Goal: Task Accomplishment & Management: Manage account settings

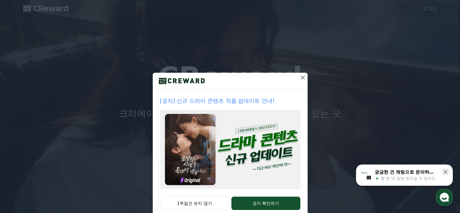
scroll to position [14, 0]
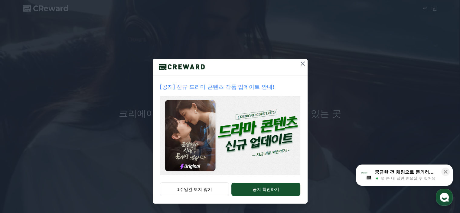
click at [301, 59] on button at bounding box center [303, 64] width 10 height 10
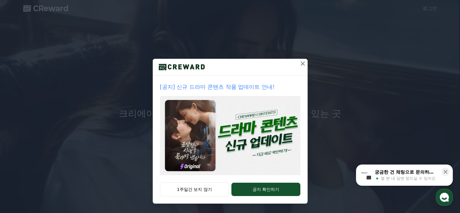
scroll to position [0, 0]
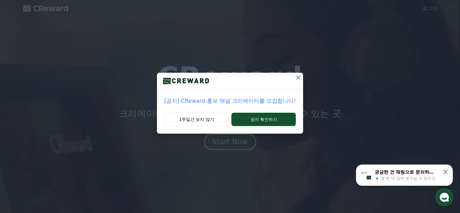
click at [295, 79] on icon at bounding box center [298, 77] width 7 height 7
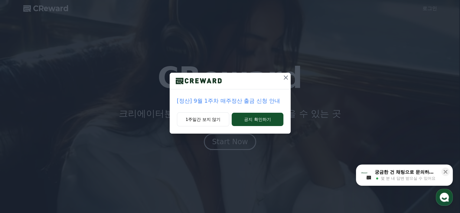
click at [286, 78] on icon at bounding box center [285, 77] width 7 height 7
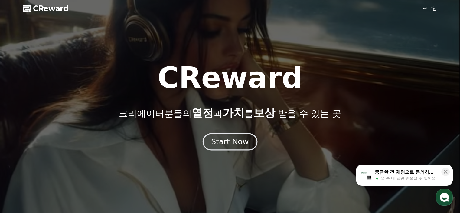
click at [214, 145] on div "Start Now" at bounding box center [230, 141] width 38 height 10
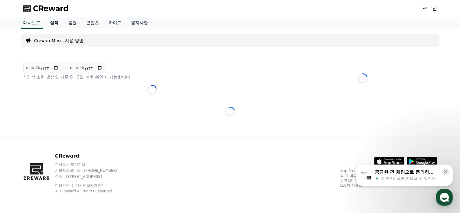
click at [58, 24] on link "실적" at bounding box center [54, 22] width 18 height 11
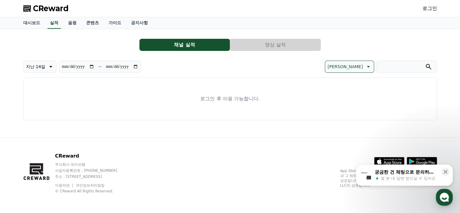
click at [430, 9] on link "로그인" at bounding box center [430, 8] width 15 height 7
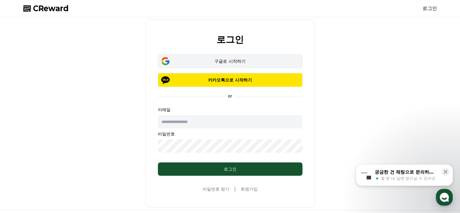
click at [207, 62] on div "구글로 시작하기" at bounding box center [230, 61] width 127 height 6
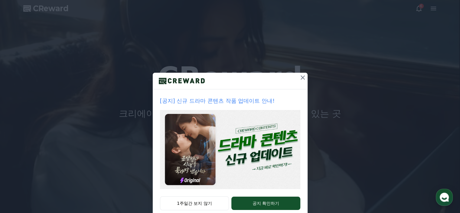
click at [301, 78] on icon at bounding box center [303, 77] width 4 height 4
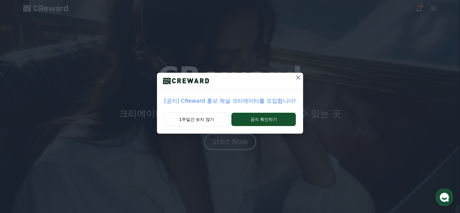
click at [298, 77] on icon at bounding box center [298, 77] width 7 height 7
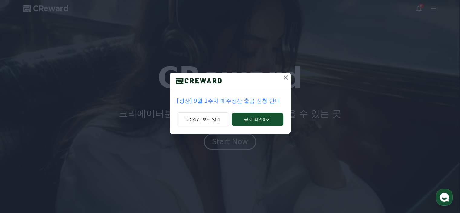
click at [288, 76] on icon at bounding box center [285, 77] width 7 height 7
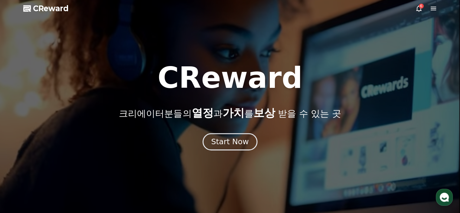
click at [244, 146] on div "Start Now" at bounding box center [230, 141] width 38 height 10
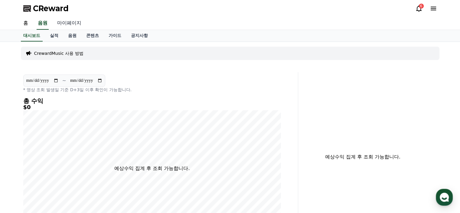
click at [65, 26] on link "마이페이지" at bounding box center [69, 23] width 34 height 13
select select "**********"
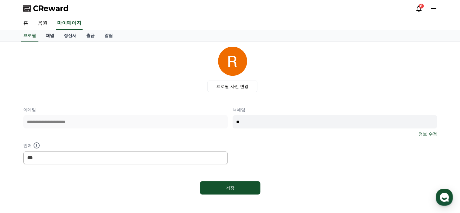
click at [52, 36] on link "채널" at bounding box center [50, 35] width 18 height 11
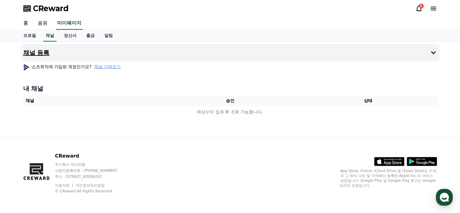
click at [432, 54] on icon at bounding box center [433, 52] width 7 height 7
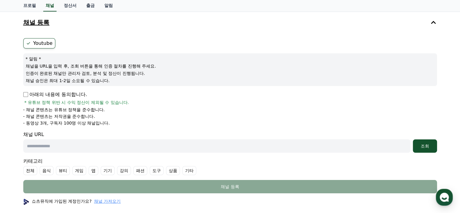
scroll to position [61, 0]
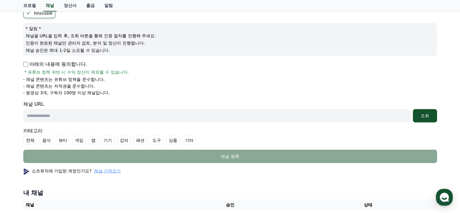
click at [126, 118] on input "text" at bounding box center [216, 115] width 387 height 13
click at [274, 119] on input "text" at bounding box center [216, 115] width 387 height 13
paste input "**********"
type input "**********"
click at [425, 114] on div "조회" at bounding box center [424, 116] width 19 height 6
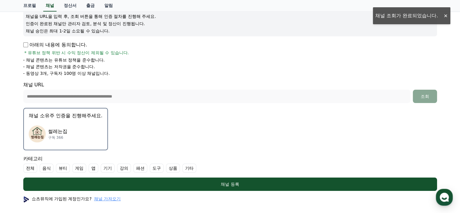
scroll to position [91, 0]
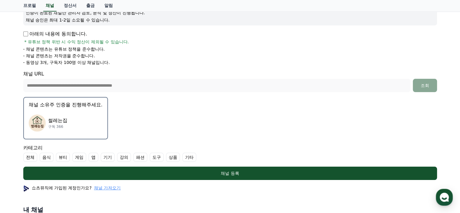
click at [79, 120] on div "썰레는집 구독 366" at bounding box center [66, 123] width 74 height 24
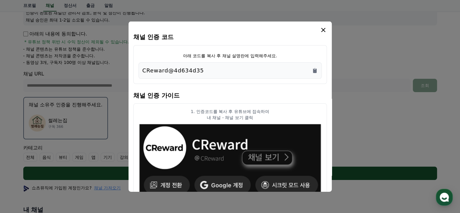
click at [212, 70] on div "CReward@4d634d35" at bounding box center [231, 70] width 176 height 8
click at [314, 71] on icon "Copy to clipboard" at bounding box center [315, 70] width 4 height 5
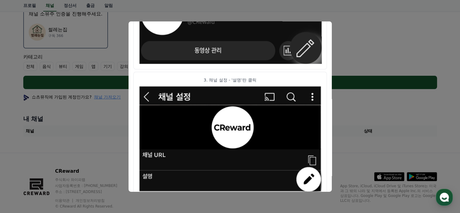
scroll to position [0, 0]
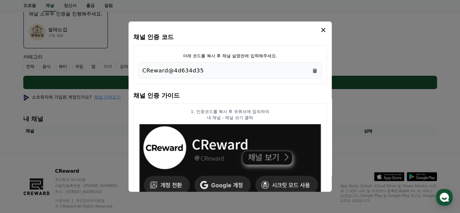
click at [323, 32] on icon "modal" at bounding box center [323, 29] width 7 height 7
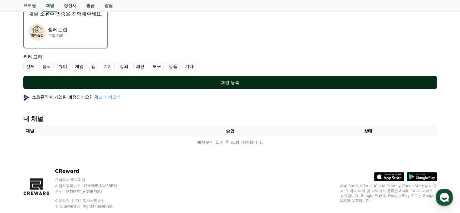
click at [237, 80] on div "채널 등록" at bounding box center [230, 82] width 390 height 6
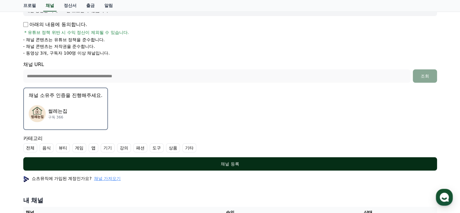
scroll to position [91, 0]
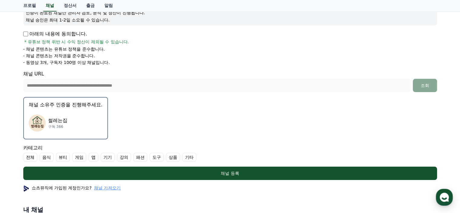
click at [188, 156] on label "기타" at bounding box center [189, 157] width 14 height 9
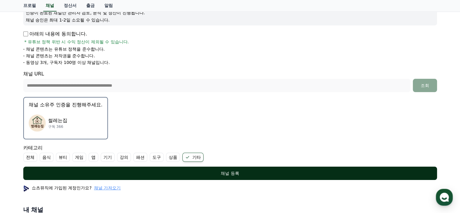
click at [207, 170] on div "채널 등록" at bounding box center [230, 173] width 390 height 6
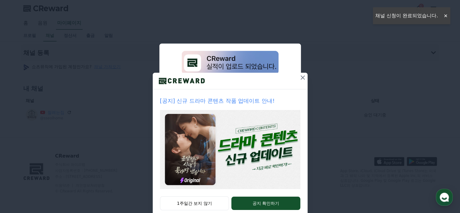
click at [300, 80] on icon at bounding box center [302, 77] width 7 height 7
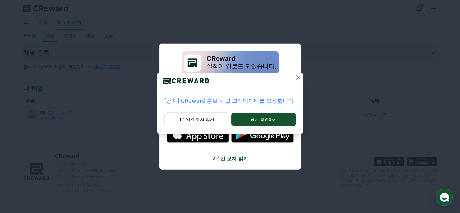
click at [300, 80] on icon at bounding box center [298, 77] width 7 height 7
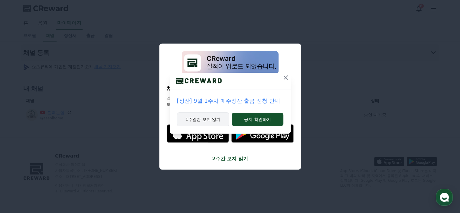
click at [193, 123] on button "1주일간 보지 않기" at bounding box center [203, 119] width 53 height 14
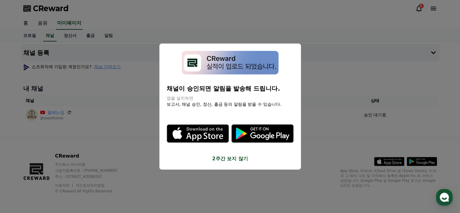
click at [318, 83] on button "close modal" at bounding box center [230, 106] width 460 height 213
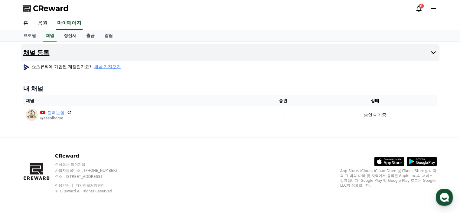
click at [433, 53] on icon at bounding box center [433, 52] width 5 height 3
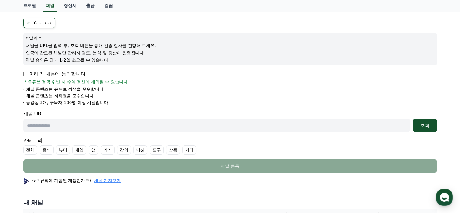
scroll to position [61, 0]
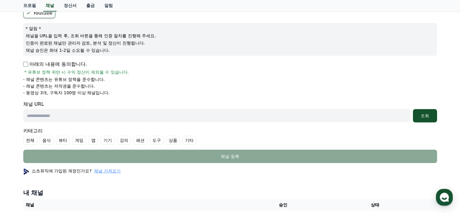
click at [152, 116] on input "text" at bounding box center [216, 115] width 387 height 13
paste input "**********"
type input "**********"
click at [430, 114] on div "조회" at bounding box center [424, 116] width 19 height 6
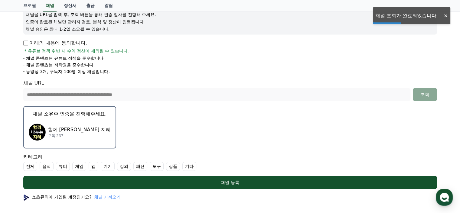
scroll to position [121, 0]
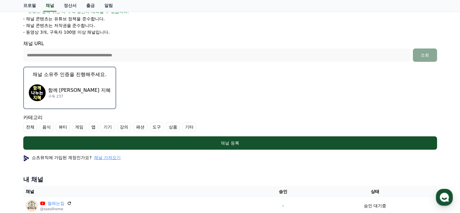
click at [188, 128] on label "기타" at bounding box center [189, 126] width 14 height 9
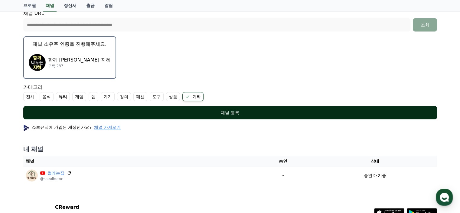
click at [214, 114] on div "채널 등록" at bounding box center [230, 113] width 390 height 6
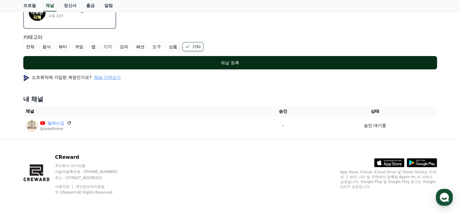
scroll to position [171, 0]
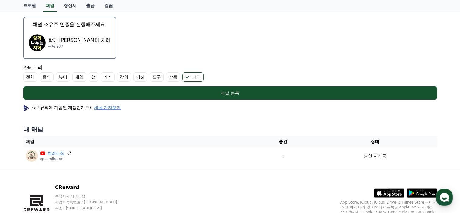
click at [104, 105] on span "채널 가져오기" at bounding box center [107, 107] width 27 height 6
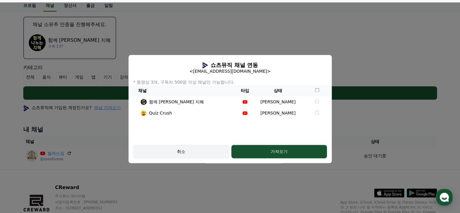
click at [205, 150] on div "취소" at bounding box center [181, 151] width 78 height 6
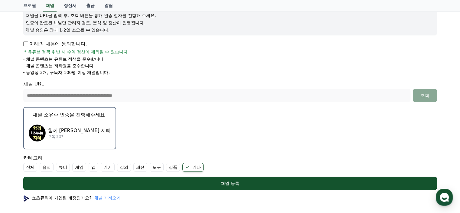
scroll to position [80, 0]
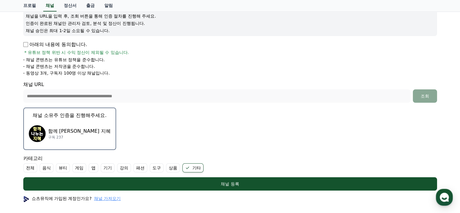
click at [101, 127] on div "함께 나누는 지혜 구독 237" at bounding box center [70, 133] width 82 height 24
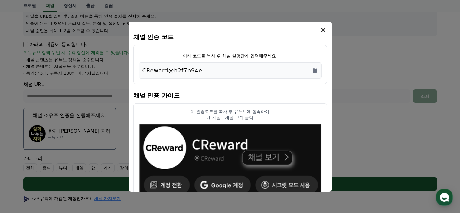
click at [216, 72] on div "CReward@b2f7b94e" at bounding box center [231, 70] width 176 height 8
click at [314, 70] on icon "Copy to clipboard" at bounding box center [315, 70] width 4 height 5
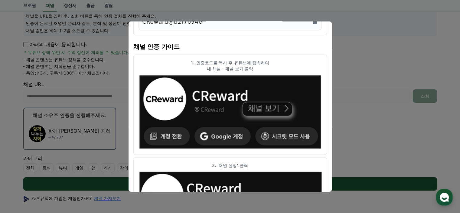
scroll to position [0, 0]
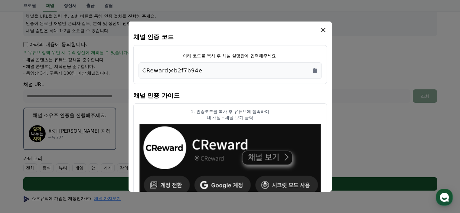
click at [324, 29] on icon "modal" at bounding box center [323, 30] width 4 height 4
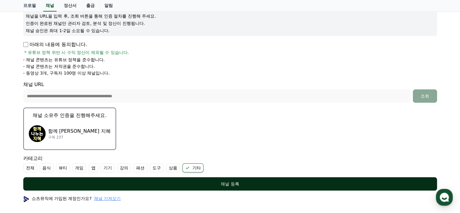
click at [210, 182] on div "채널 등록" at bounding box center [230, 184] width 390 height 6
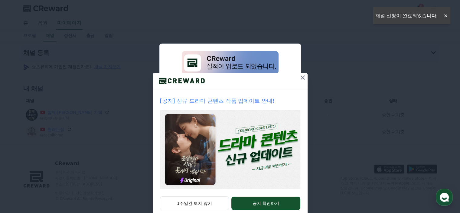
click at [301, 77] on icon at bounding box center [303, 77] width 4 height 4
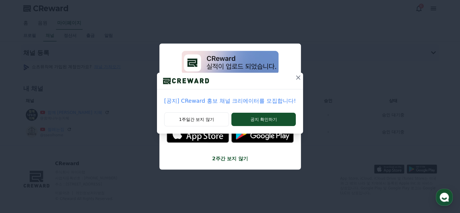
click at [300, 77] on icon at bounding box center [298, 77] width 7 height 7
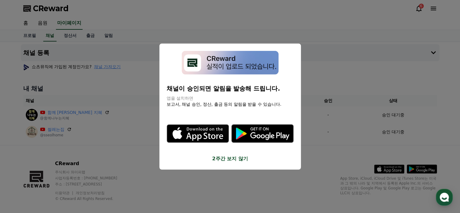
click at [240, 161] on button "2주간 보지 않기" at bounding box center [230, 158] width 127 height 7
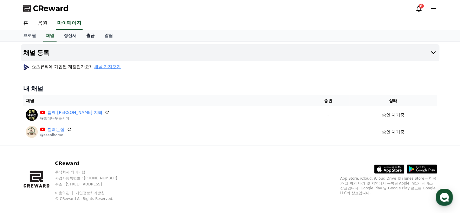
click at [90, 36] on link "출금" at bounding box center [90, 35] width 18 height 11
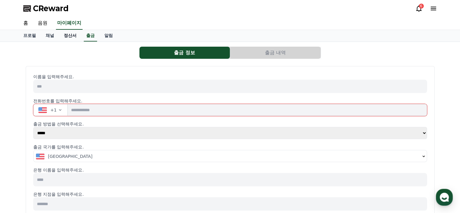
click at [72, 36] on link "정산서" at bounding box center [70, 35] width 22 height 11
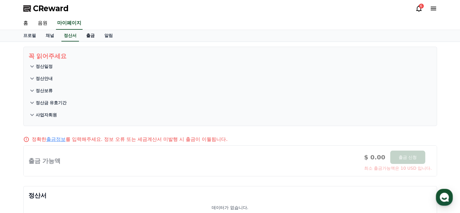
click at [93, 34] on link "출금" at bounding box center [90, 35] width 18 height 11
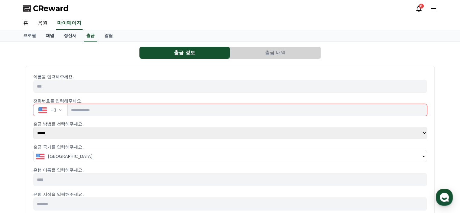
click at [51, 37] on link "채널" at bounding box center [50, 35] width 18 height 11
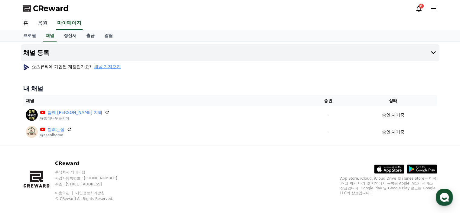
click at [47, 21] on link "음원" at bounding box center [42, 23] width 19 height 13
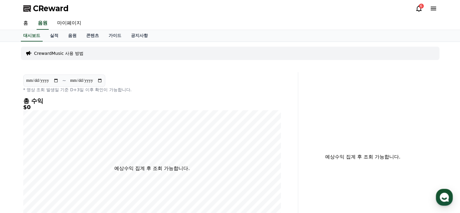
click at [56, 52] on p "CrewardMusic 사용 방법" at bounding box center [58, 53] width 49 height 6
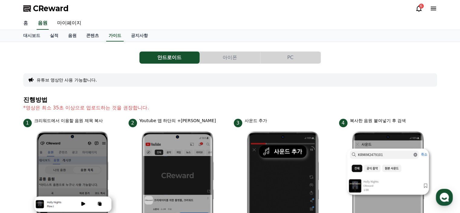
click at [25, 22] on link "홈" at bounding box center [25, 23] width 15 height 13
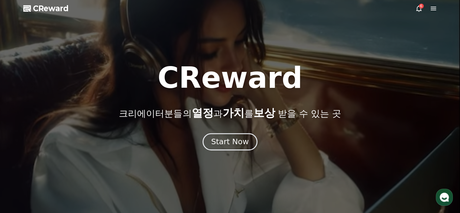
click at [243, 147] on button "Start Now" at bounding box center [230, 141] width 55 height 17
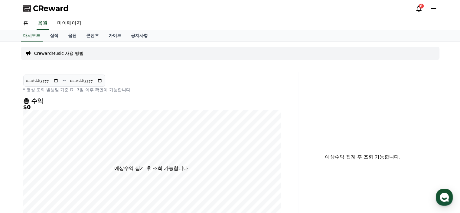
click at [435, 10] on icon at bounding box center [433, 9] width 5 height 4
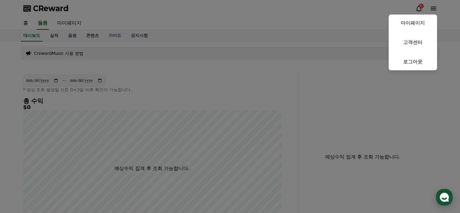
click at [435, 10] on button "close" at bounding box center [230, 106] width 460 height 213
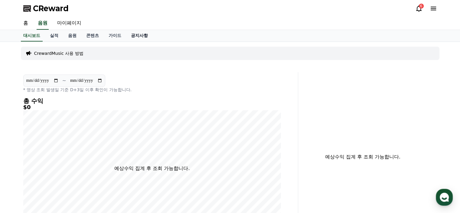
click at [141, 34] on link "공지사항" at bounding box center [139, 35] width 27 height 11
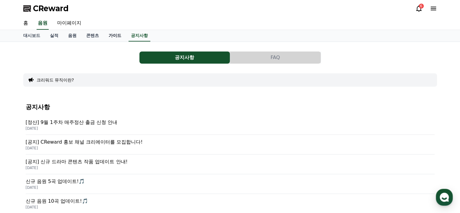
click at [110, 33] on link "가이드" at bounding box center [115, 35] width 22 height 11
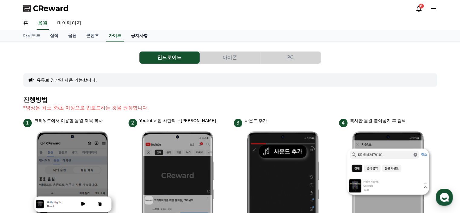
click at [136, 38] on link "공지사항" at bounding box center [139, 35] width 27 height 11
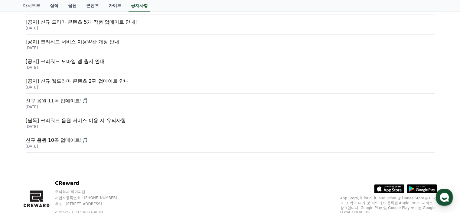
scroll to position [272, 0]
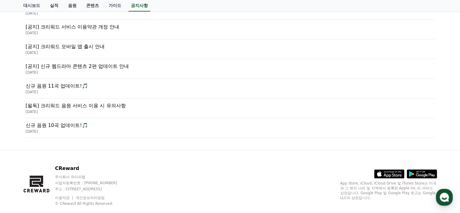
click at [119, 109] on p "2025-02-21" at bounding box center [230, 111] width 409 height 5
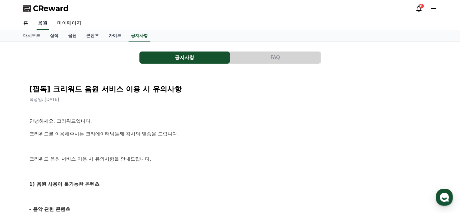
click at [44, 24] on link "음원" at bounding box center [43, 23] width 12 height 13
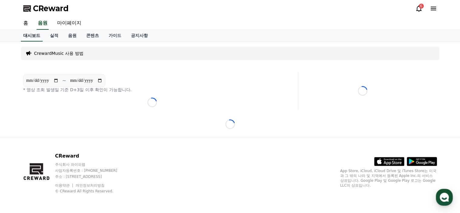
click at [33, 36] on link "대시보드" at bounding box center [32, 35] width 22 height 11
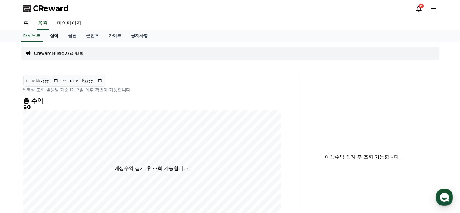
click at [58, 39] on link "실적" at bounding box center [54, 35] width 18 height 11
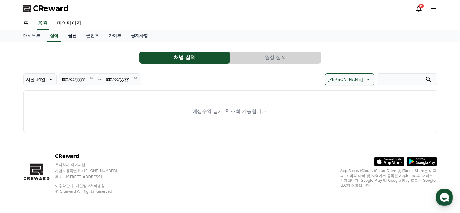
click at [75, 39] on link "음원" at bounding box center [72, 35] width 18 height 11
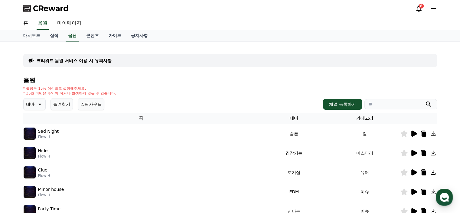
click at [104, 60] on p "크리워드 음원 서비스 이용 시 유의사항" at bounding box center [74, 60] width 75 height 6
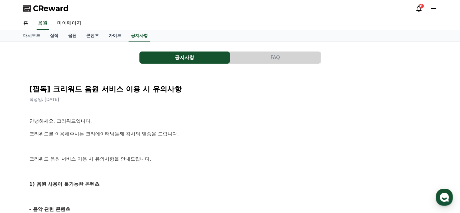
click at [286, 59] on button "FAQ" at bounding box center [275, 57] width 90 height 12
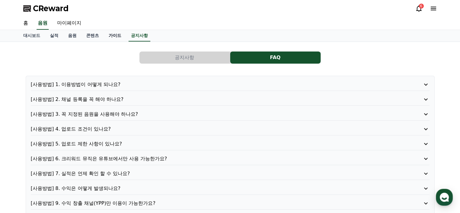
click at [112, 34] on link "가이드" at bounding box center [115, 35] width 22 height 11
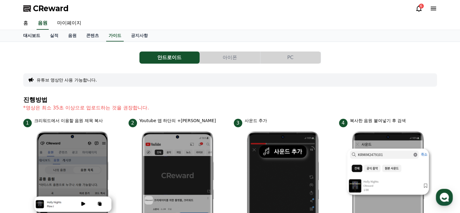
click at [34, 37] on link "대시보드" at bounding box center [31, 35] width 27 height 11
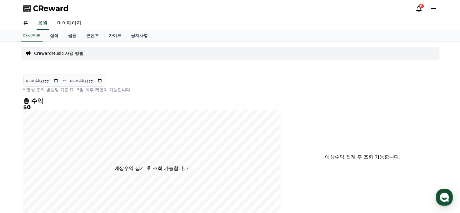
click at [435, 11] on icon at bounding box center [433, 8] width 7 height 7
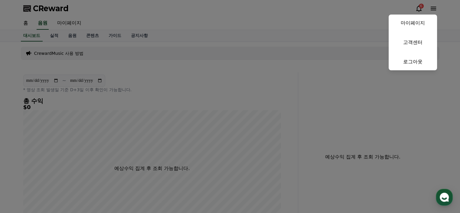
click at [100, 34] on button "close" at bounding box center [230, 106] width 460 height 213
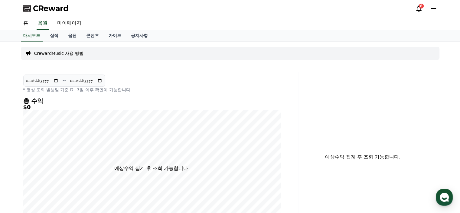
click at [435, 8] on icon at bounding box center [433, 9] width 5 height 4
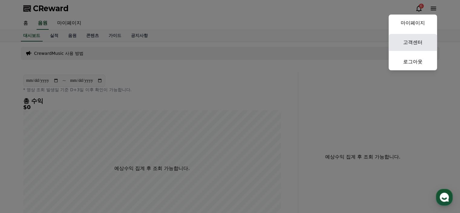
click at [419, 42] on link "고객센터" at bounding box center [413, 42] width 48 height 17
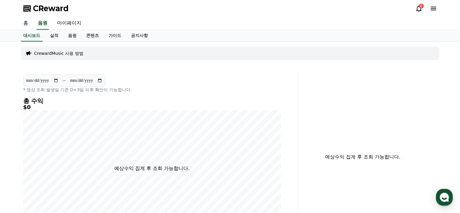
click at [21, 20] on link "홈" at bounding box center [25, 23] width 15 height 13
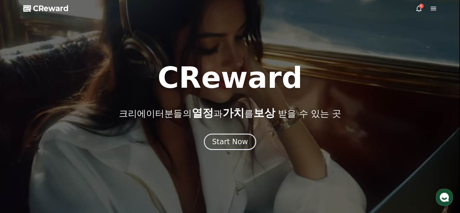
click at [420, 10] on icon at bounding box center [418, 8] width 7 height 7
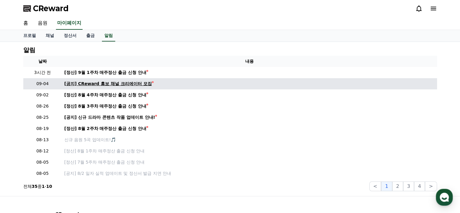
click at [120, 84] on div "[공지] CReward 홍보 채널 크리에이터 모집" at bounding box center [107, 83] width 87 height 6
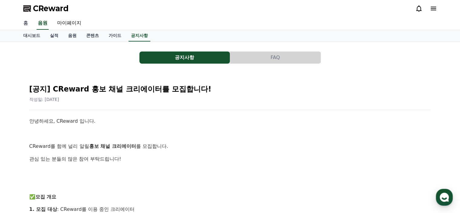
click at [25, 21] on link "홈" at bounding box center [25, 23] width 15 height 13
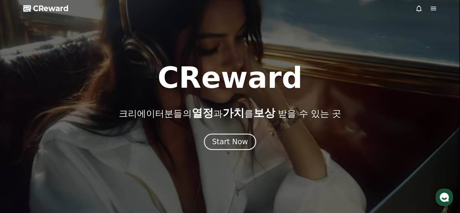
click at [432, 11] on icon at bounding box center [433, 8] width 7 height 7
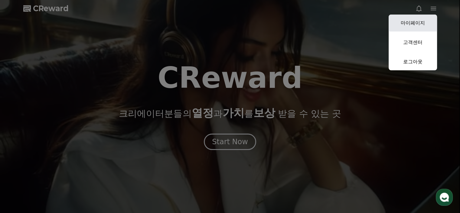
click at [424, 21] on link "마이페이지" at bounding box center [413, 23] width 48 height 17
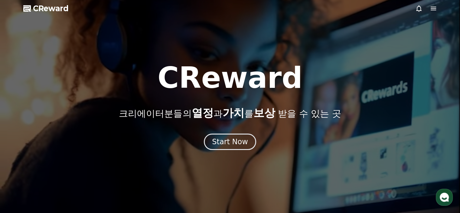
select select "**********"
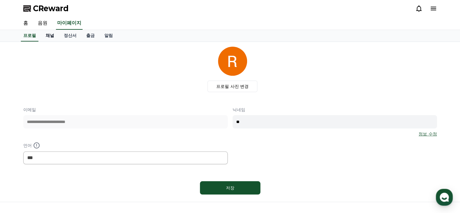
click at [48, 35] on link "채널" at bounding box center [50, 35] width 18 height 11
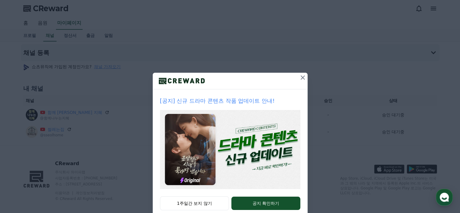
scroll to position [14, 0]
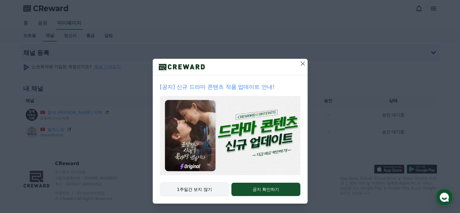
click at [195, 192] on button "1주일간 보지 않기" at bounding box center [194, 189] width 69 height 14
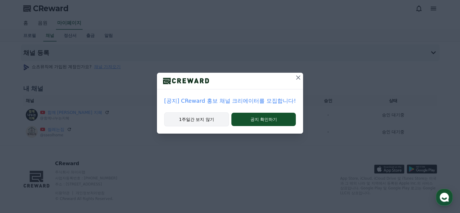
click at [207, 120] on button "1주일간 보지 않기" at bounding box center [196, 119] width 65 height 14
